Goal: Navigation & Orientation: Find specific page/section

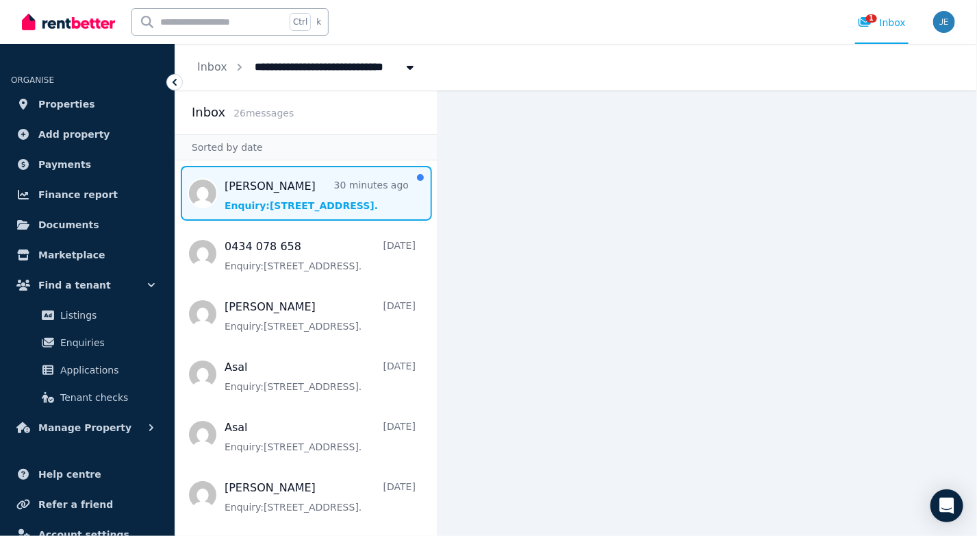
click at [274, 197] on span "Message list" at bounding box center [306, 193] width 262 height 55
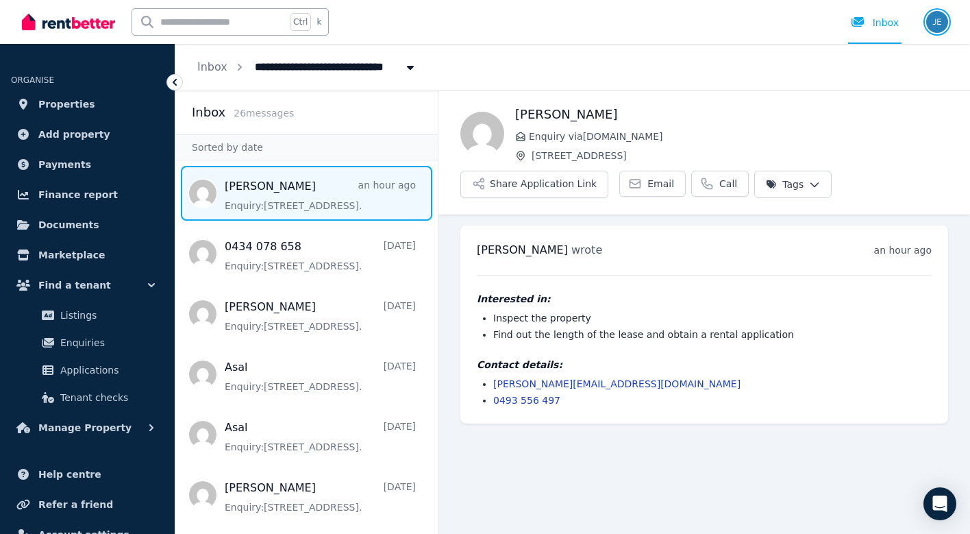
click at [937, 18] on img "button" at bounding box center [937, 22] width 22 height 22
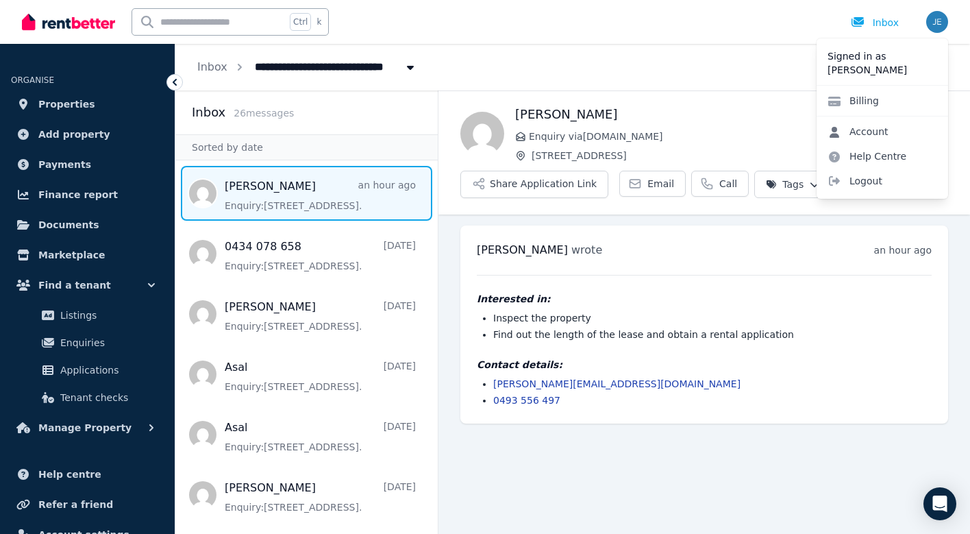
click at [866, 129] on link "Account" at bounding box center [857, 131] width 83 height 25
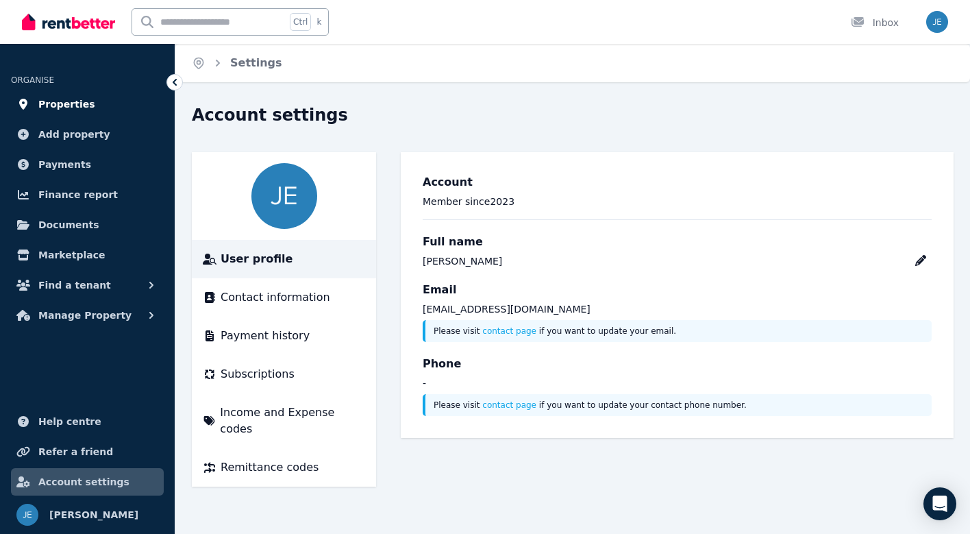
click at [86, 102] on link "Properties" at bounding box center [87, 103] width 153 height 27
